Goal: Information Seeking & Learning: Check status

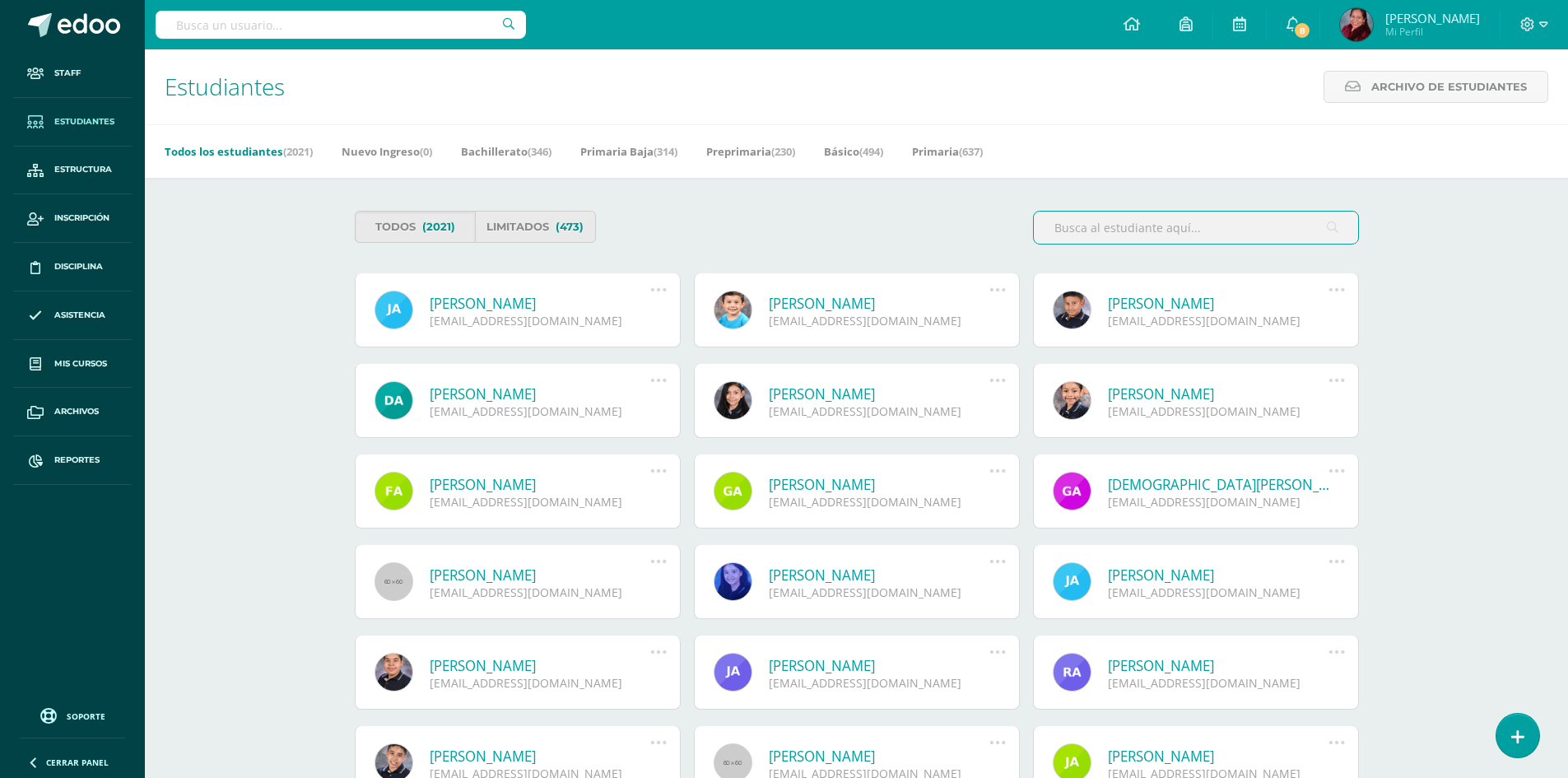
click at [1174, 242] on input "text" at bounding box center [1196, 228] width 325 height 32
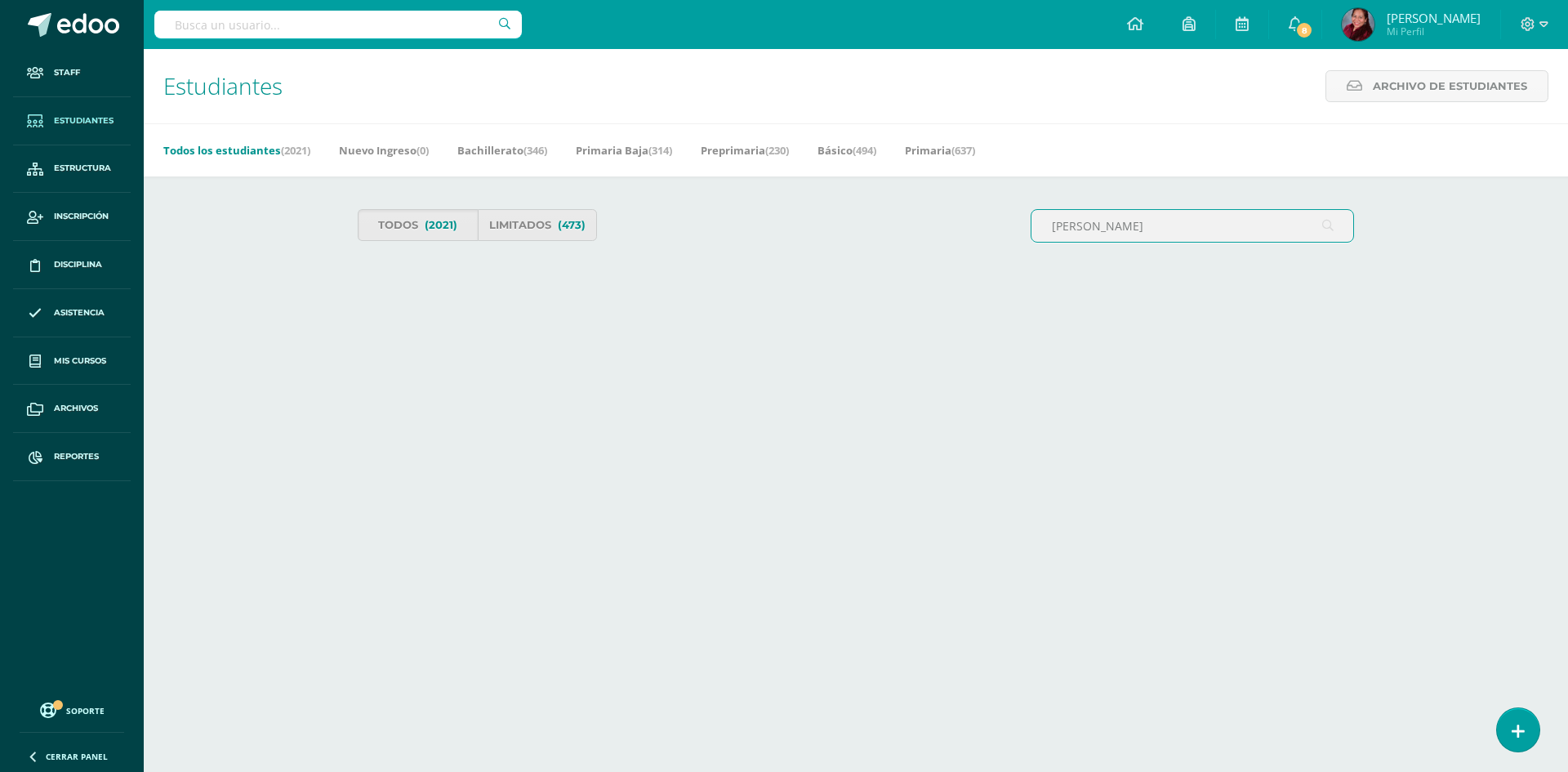
type input "walter santiago"
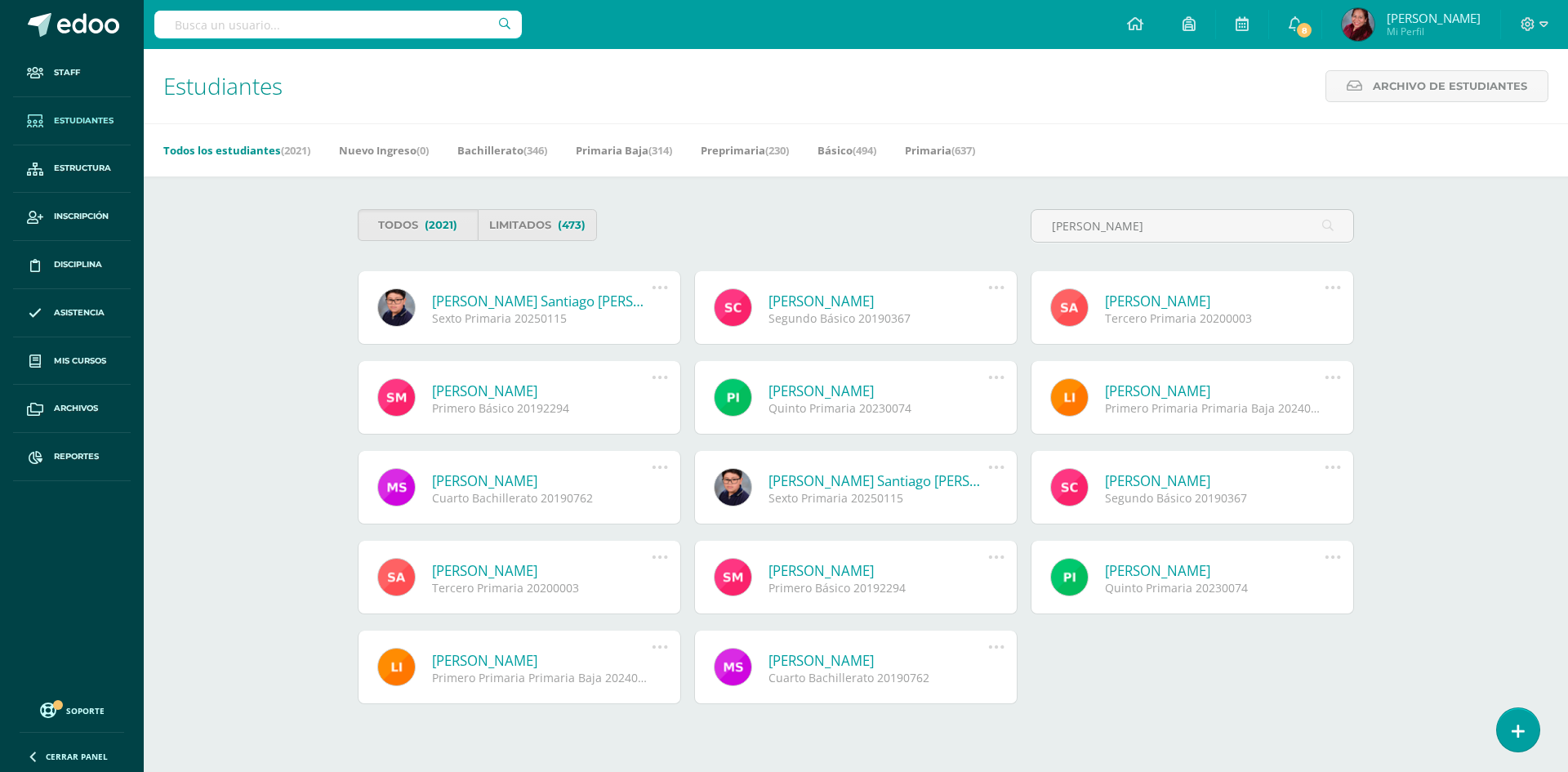
click at [615, 306] on link "[PERSON_NAME] Santiago [PERSON_NAME]" at bounding box center [542, 301] width 220 height 19
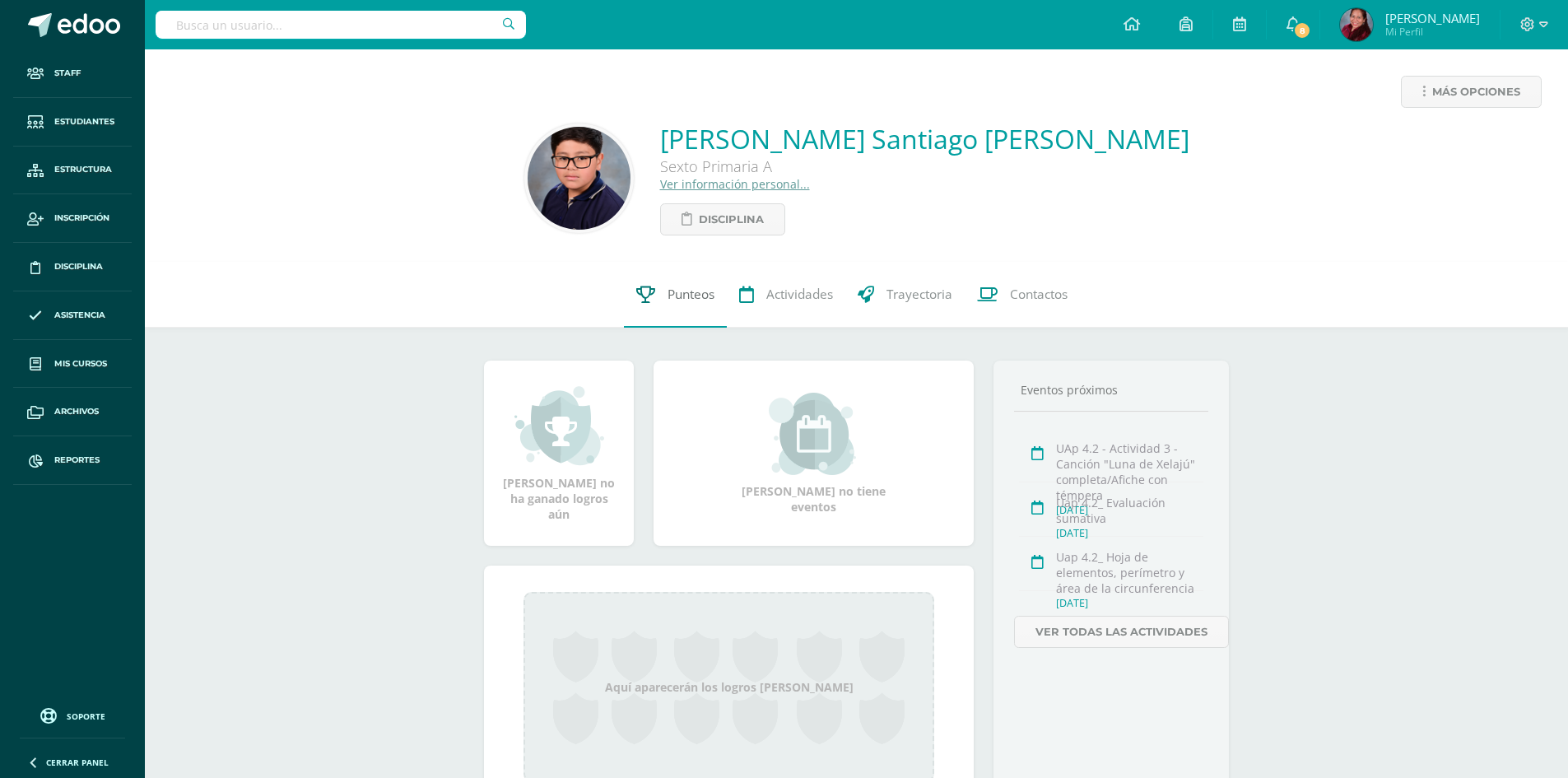
click at [687, 296] on span "Punteos" at bounding box center [690, 294] width 47 height 17
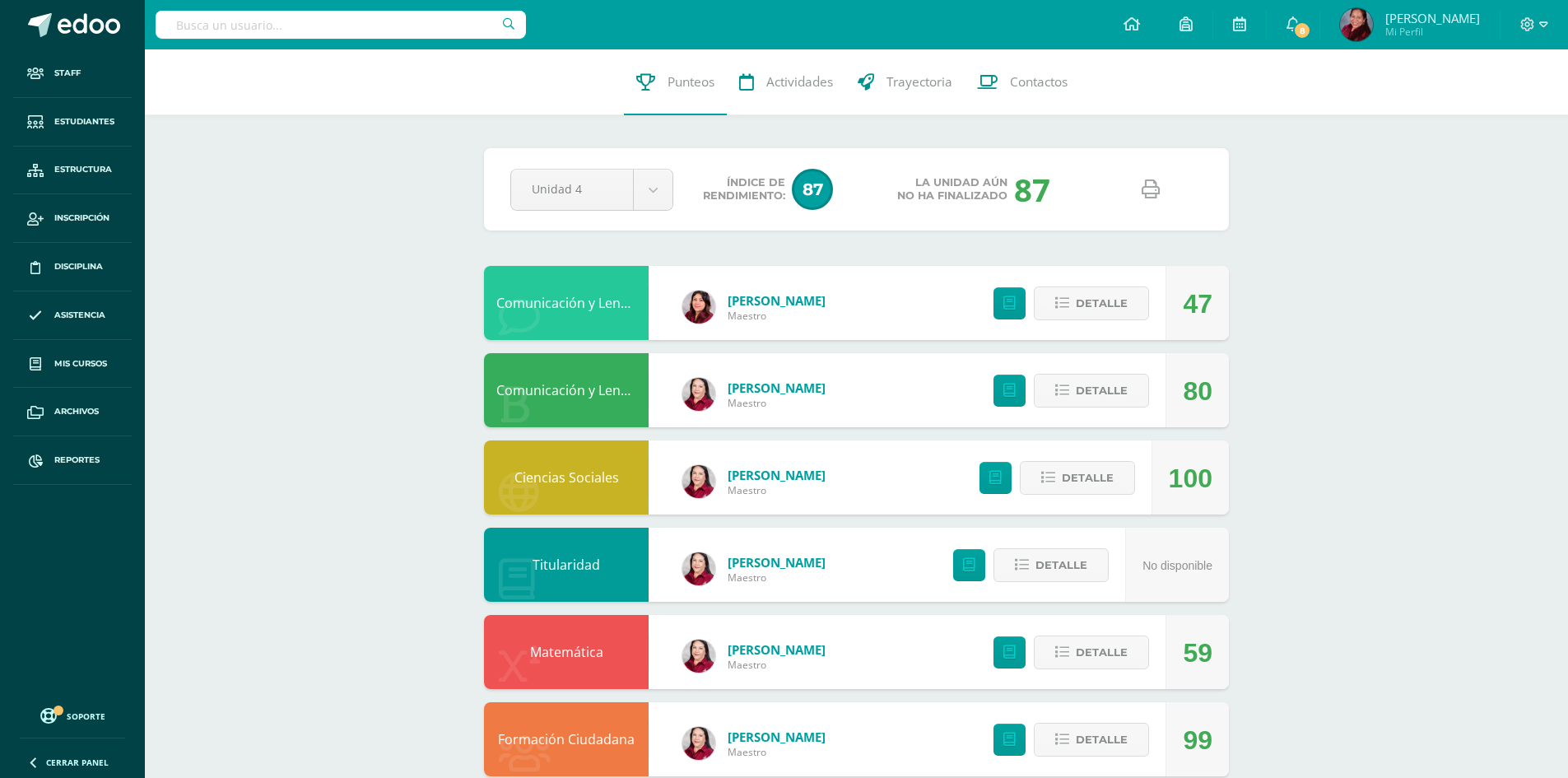
drag, startPoint x: 1189, startPoint y: 307, endPoint x: 1263, endPoint y: 299, distance: 74.4
click at [1263, 299] on div "0 Walter Vasquez 20250115 Punteos Actividades Trayectoria Contactos Pendiente U…" at bounding box center [857, 647] width 1424 height 1196
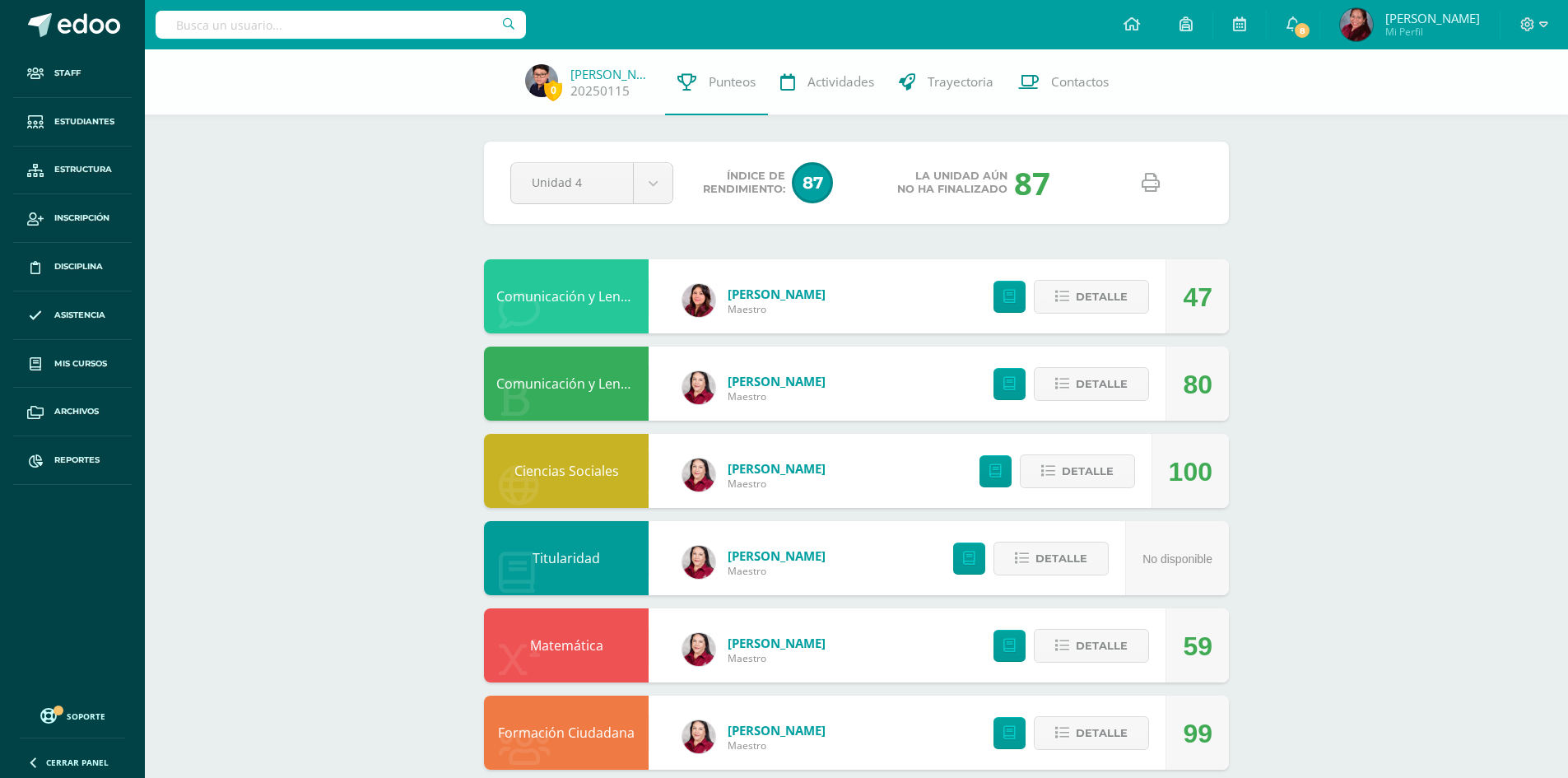
scroll to position [165, 0]
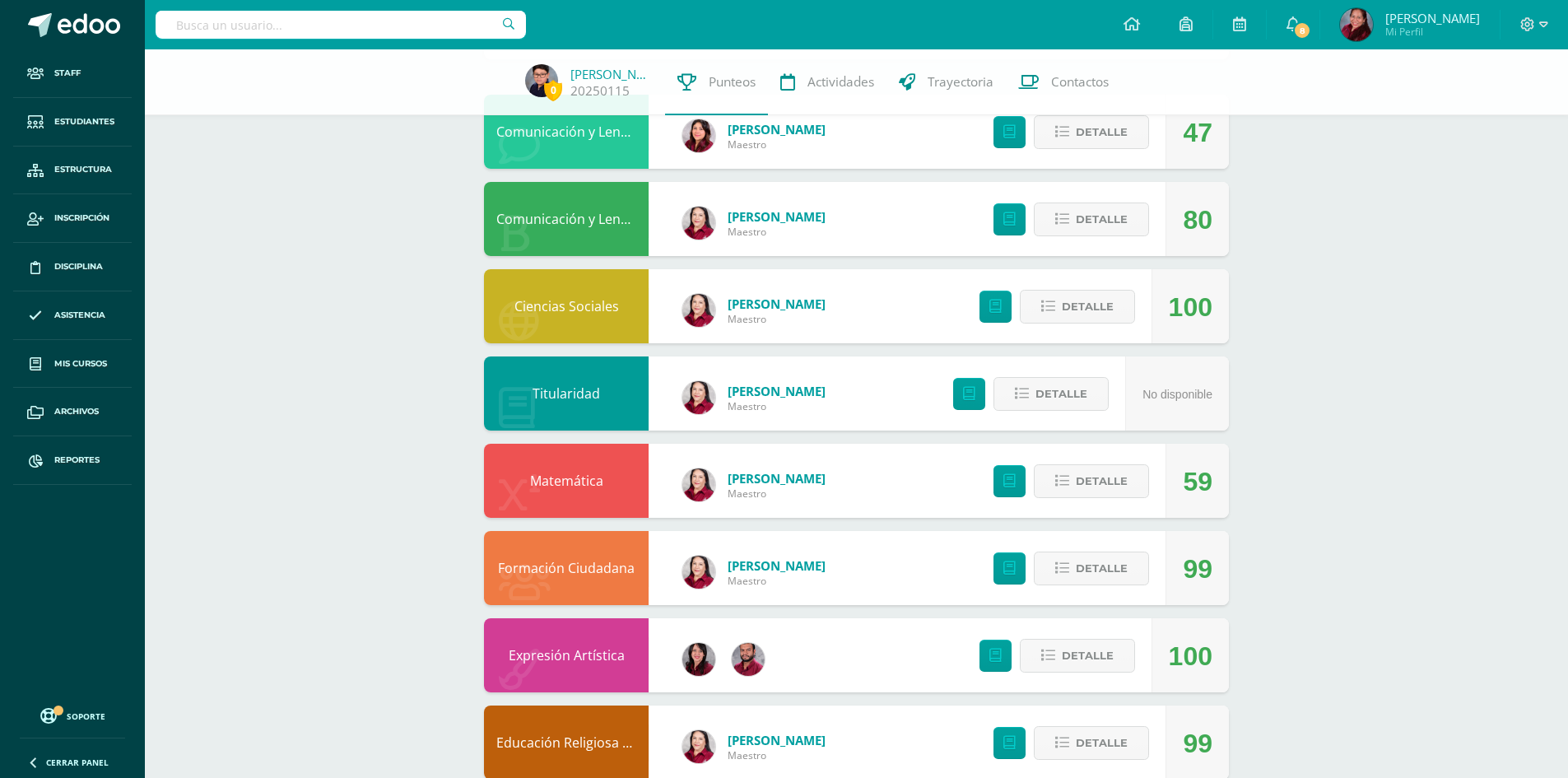
drag, startPoint x: 1192, startPoint y: 480, endPoint x: 1223, endPoint y: 478, distance: 31.1
click at [1222, 478] on div "59" at bounding box center [1197, 480] width 63 height 74
click at [1353, 529] on div "0 Walter Vasquez 20250115 Punteos Actividades Trayectoria Contactos Pendiente U…" at bounding box center [857, 479] width 1424 height 1189
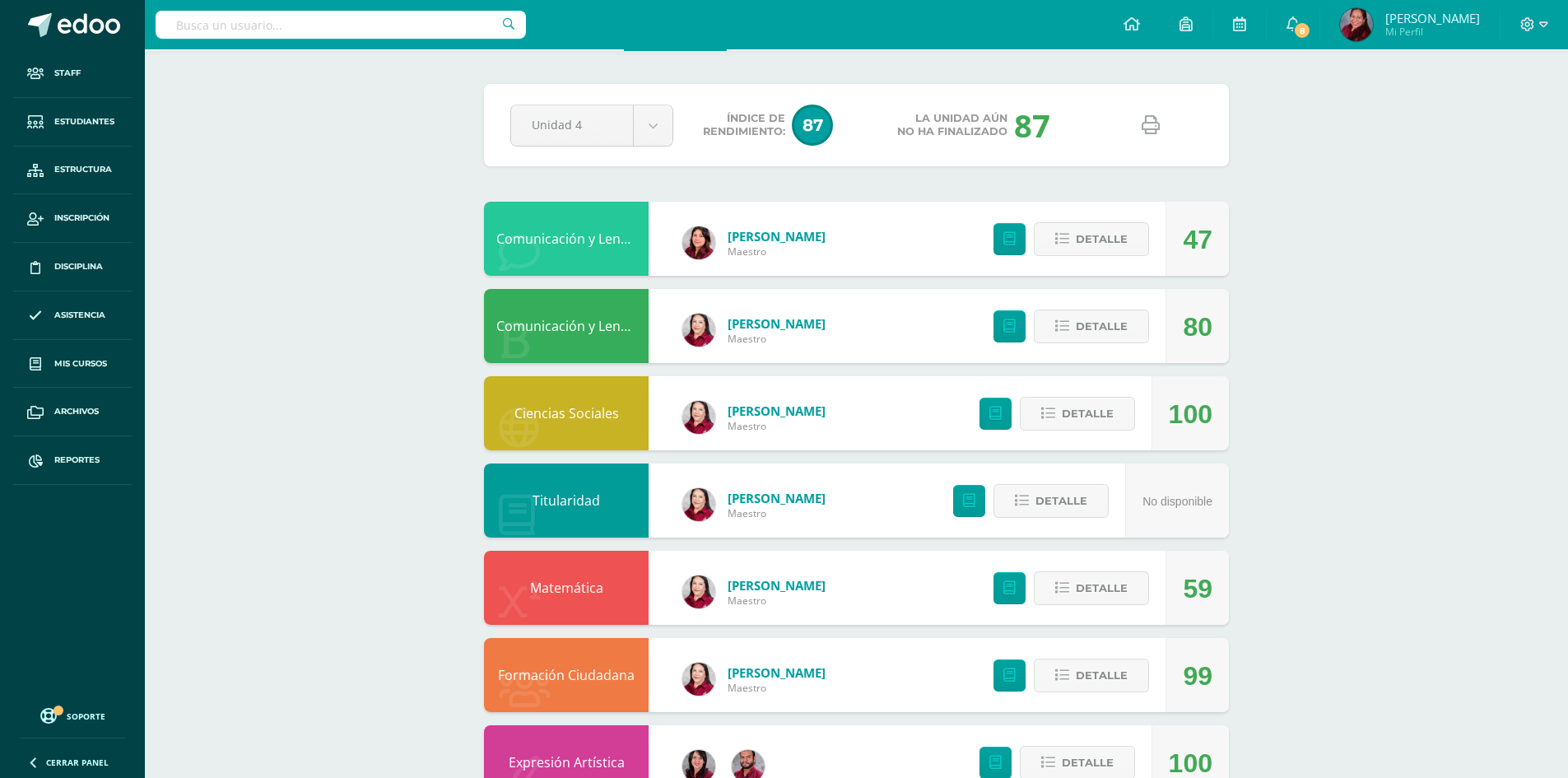
scroll to position [0, 0]
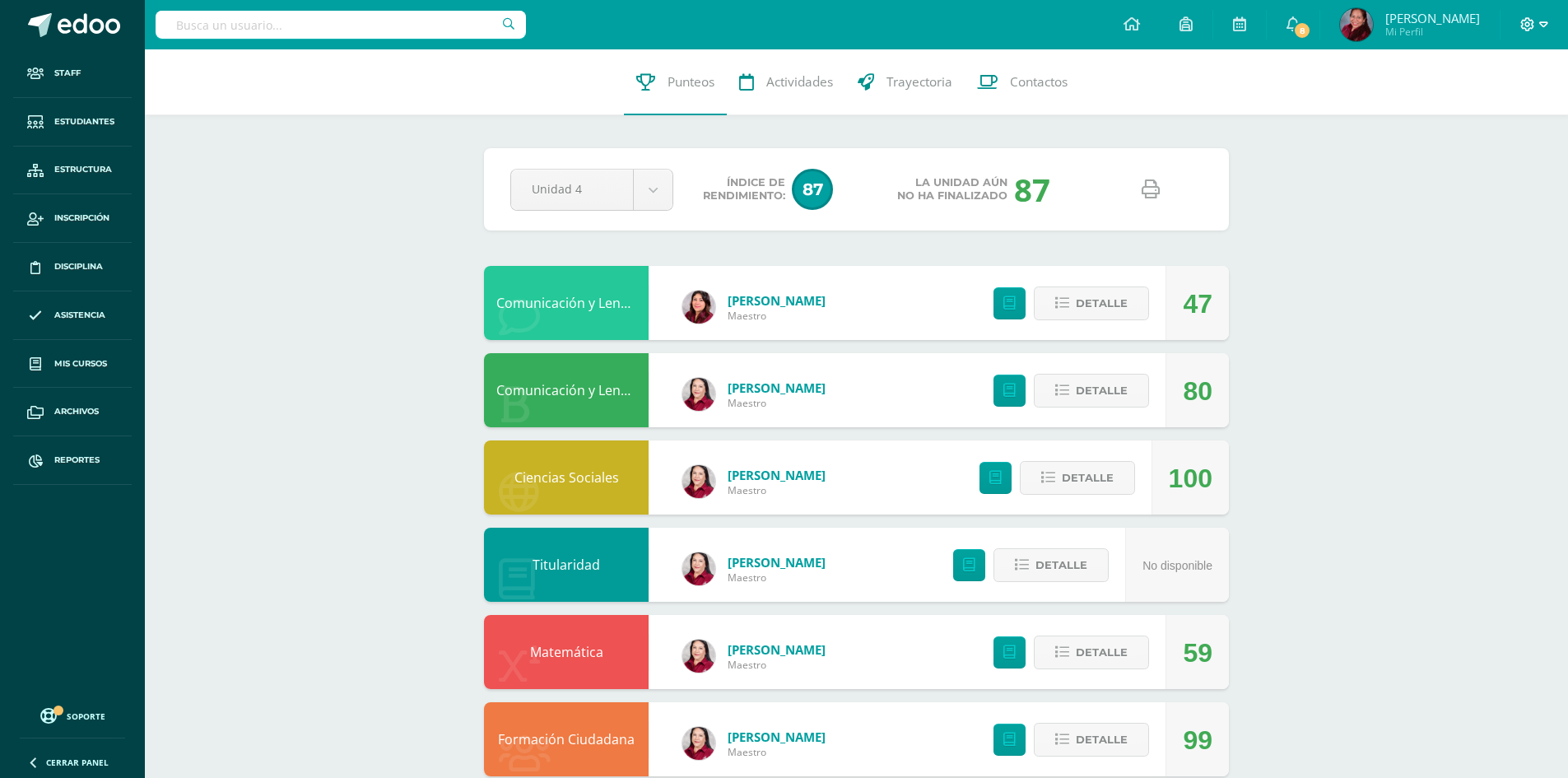
click at [1528, 26] on icon at bounding box center [1529, 24] width 14 height 14
click at [1514, 115] on span "Cerrar sesión" at bounding box center [1492, 112] width 74 height 15
